Goal: Information Seeking & Learning: Check status

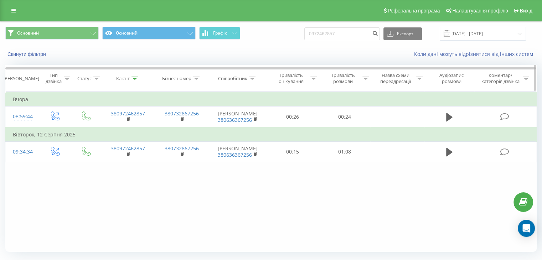
click at [367, 77] on icon at bounding box center [365, 79] width 6 height 4
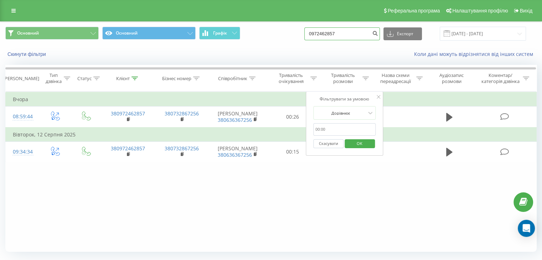
click at [365, 36] on input "0972462857" at bounding box center [342, 33] width 76 height 13
click at [342, 47] on div "Скинути фільтри Коли дані можуть відрізнятися вiд інших систем" at bounding box center [270, 54] width 541 height 17
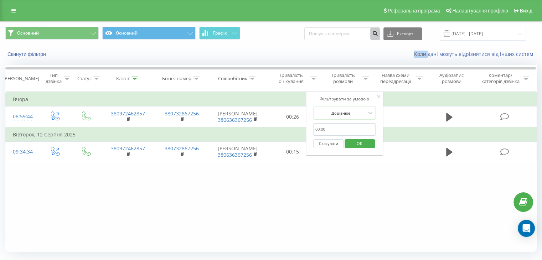
click at [378, 35] on icon "submit" at bounding box center [375, 32] width 6 height 4
click at [341, 47] on div "Скинути фільтри Коли дані можуть відрізнятися вiд інших систем" at bounding box center [270, 54] width 541 height 17
click at [350, 132] on input "text" at bounding box center [344, 129] width 63 height 12
type input "59"
click at [356, 112] on div at bounding box center [340, 113] width 51 height 7
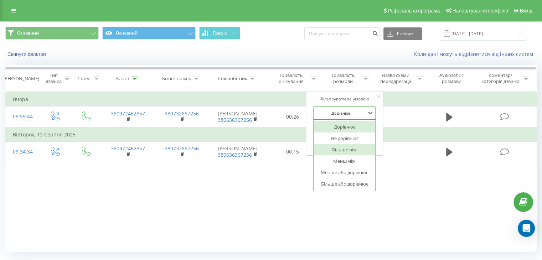
click at [354, 152] on div "Більше ніж" at bounding box center [345, 149] width 62 height 11
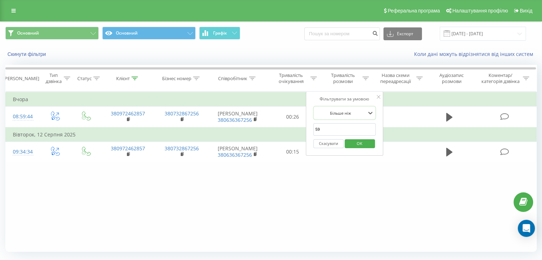
click at [359, 138] on span "OK" at bounding box center [360, 143] width 20 height 11
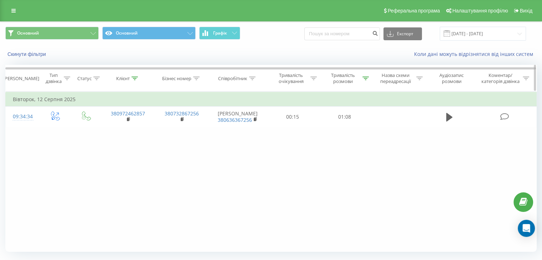
click at [366, 74] on div "Тривалість розмови" at bounding box center [347, 78] width 44 height 12
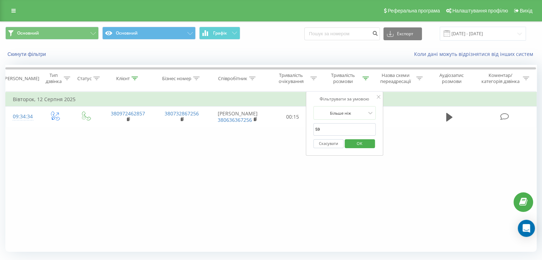
click at [356, 146] on span "OK" at bounding box center [360, 143] width 20 height 11
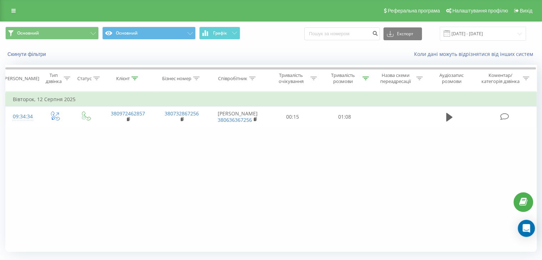
drag, startPoint x: 134, startPoint y: 79, endPoint x: 139, endPoint y: 96, distance: 18.3
click at [134, 79] on icon at bounding box center [135, 79] width 6 height 4
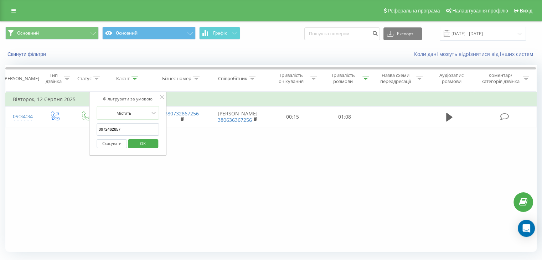
click at [148, 126] on input "0972462857" at bounding box center [128, 129] width 63 height 12
click at [147, 127] on input "0972462857" at bounding box center [128, 129] width 63 height 12
click at [128, 140] on button "OK" at bounding box center [143, 143] width 30 height 9
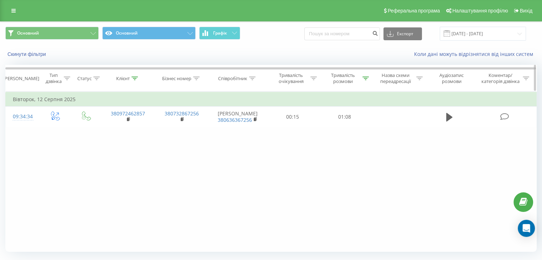
click at [135, 79] on div at bounding box center [135, 79] width 6 height 6
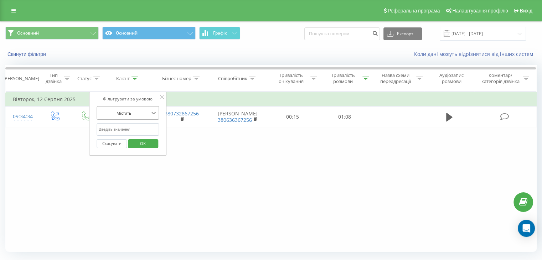
click at [154, 112] on icon at bounding box center [153, 112] width 7 height 7
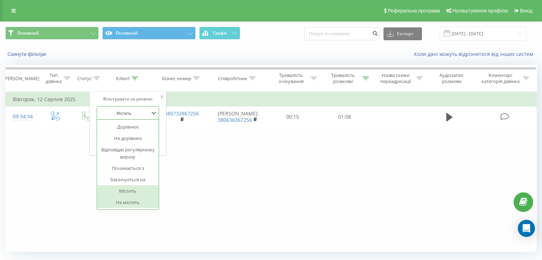
click at [143, 204] on div "Не містить" at bounding box center [128, 202] width 62 height 11
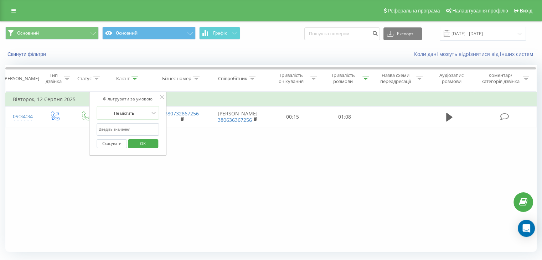
click at [144, 146] on span "OK" at bounding box center [143, 143] width 20 height 11
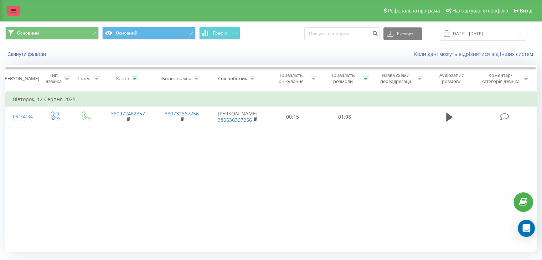
click at [11, 11] on link at bounding box center [13, 11] width 13 height 10
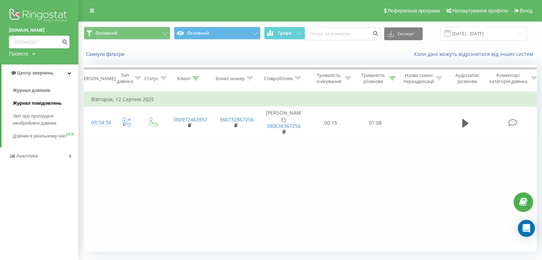
click at [37, 109] on link "Журнал повідомлень" at bounding box center [46, 103] width 66 height 13
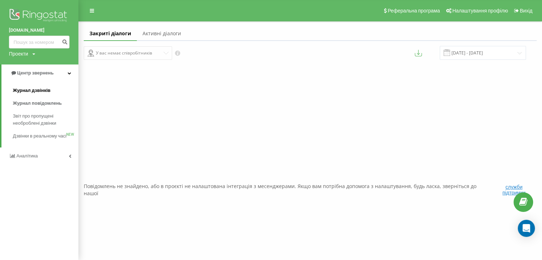
click at [43, 90] on span "Журнал дзвінків" at bounding box center [32, 90] width 38 height 7
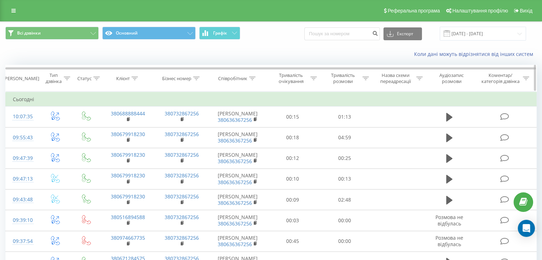
click at [365, 79] on icon at bounding box center [365, 79] width 6 height 4
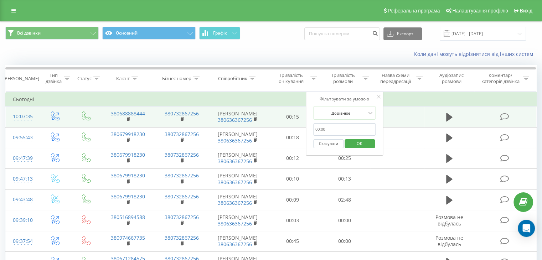
click at [412, 108] on td at bounding box center [397, 117] width 54 height 21
click at [411, 120] on td at bounding box center [397, 117] width 54 height 21
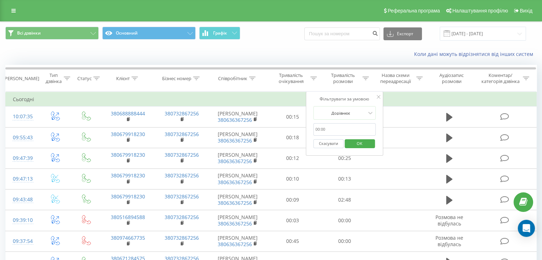
click at [406, 99] on td "Сьогодні" at bounding box center [271, 99] width 531 height 14
click at [372, 97] on div "Фільтрувати за умовою" at bounding box center [344, 99] width 63 height 7
click at [378, 97] on icon at bounding box center [379, 97] width 4 height 4
